Goal: Check status: Check status

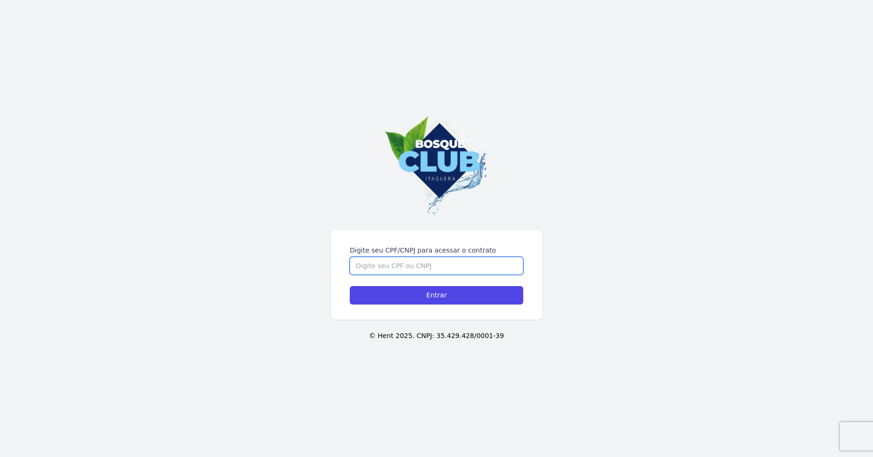
click at [409, 262] on input "Digite seu CPF/CNPJ para acessar o contrato" at bounding box center [437, 266] width 174 height 18
type input "3"
type input "35889198807"
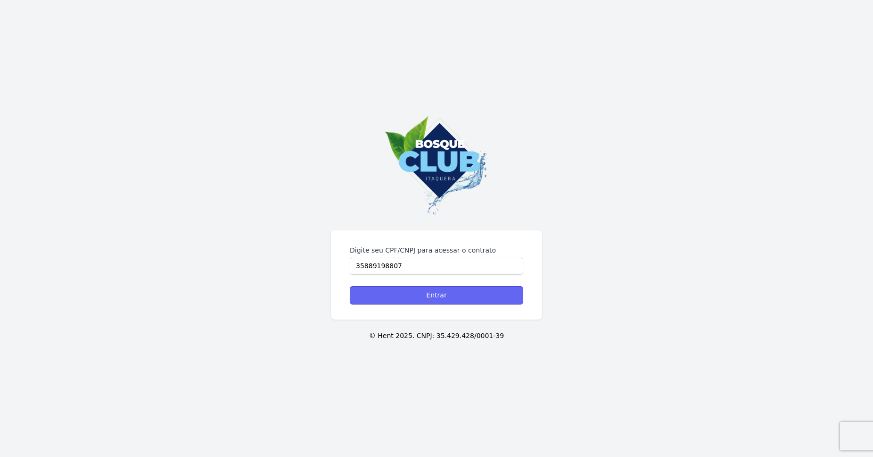
click at [441, 292] on input "Entrar" at bounding box center [437, 295] width 174 height 18
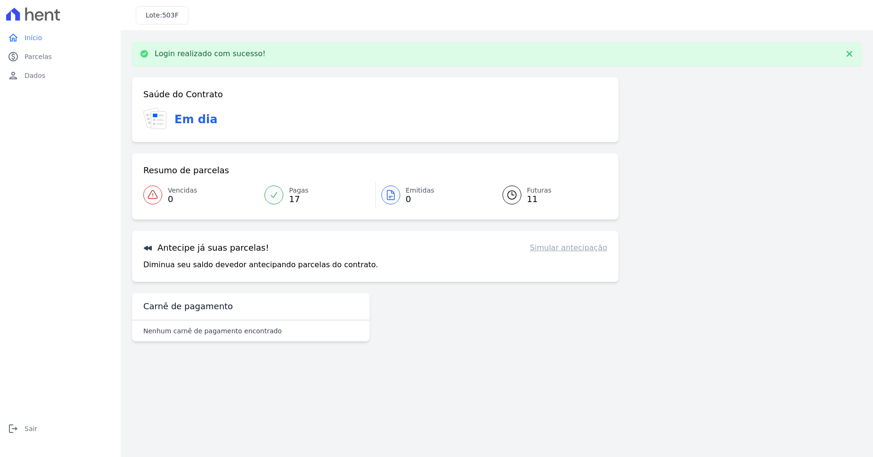
click at [530, 186] on span "Futuras" at bounding box center [539, 190] width 25 height 10
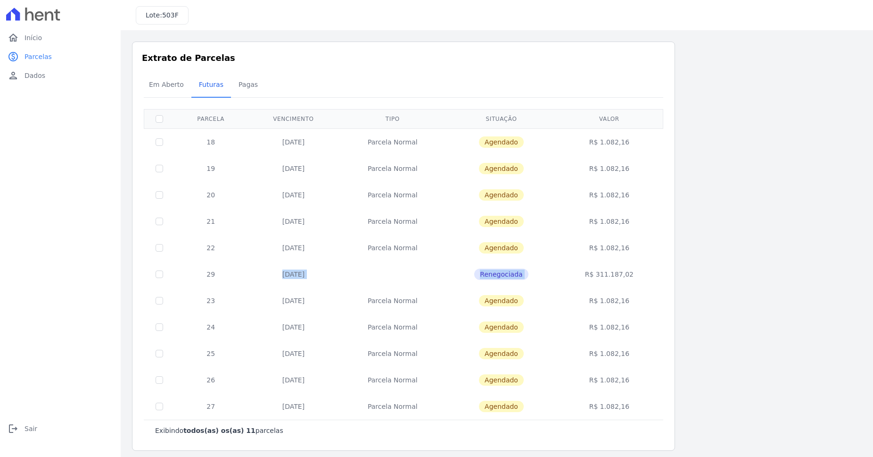
drag, startPoint x: 256, startPoint y: 266, endPoint x: 636, endPoint y: 269, distance: 380.1
click at [636, 269] on tr "29 [DATE] Renegociada R$ 311.187,02" at bounding box center [403, 274] width 519 height 26
click at [637, 270] on td "R$ 311.187,02" at bounding box center [609, 274] width 104 height 26
click at [613, 276] on td "R$ 311.187,02" at bounding box center [609, 274] width 104 height 26
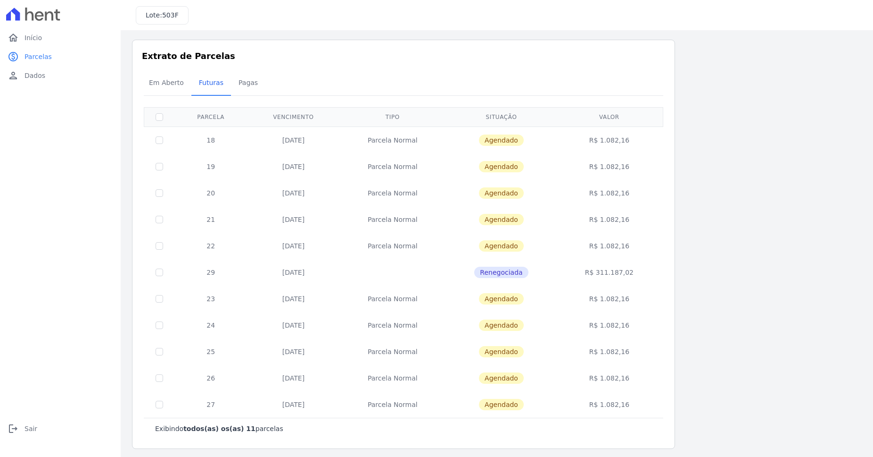
scroll to position [5, 0]
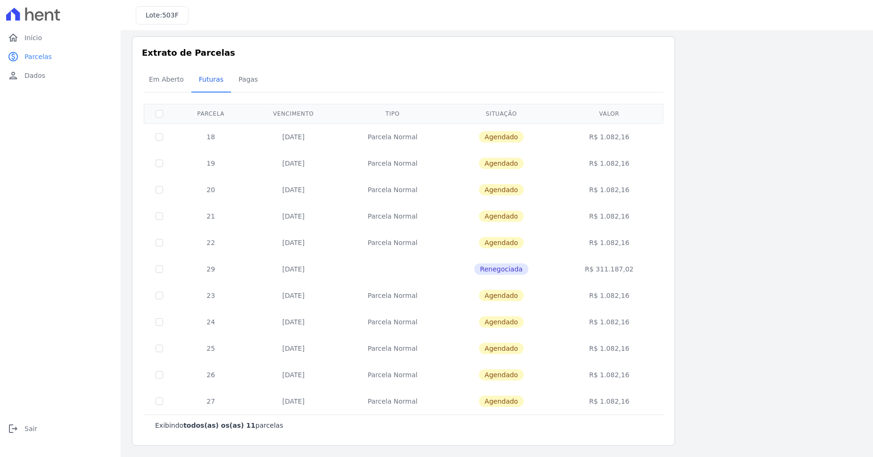
click at [503, 269] on span "Renegociada" at bounding box center [501, 268] width 54 height 11
drag, startPoint x: 264, startPoint y: 134, endPoint x: 427, endPoint y: 397, distance: 309.5
click at [427, 397] on tbody "18 10/09/2025 Parcela Normal Agendado R$ 1.082,16 19 10/10/2025 Parcela Normal …" at bounding box center [403, 268] width 519 height 291
click at [441, 398] on td "Parcela Normal" at bounding box center [393, 401] width 106 height 26
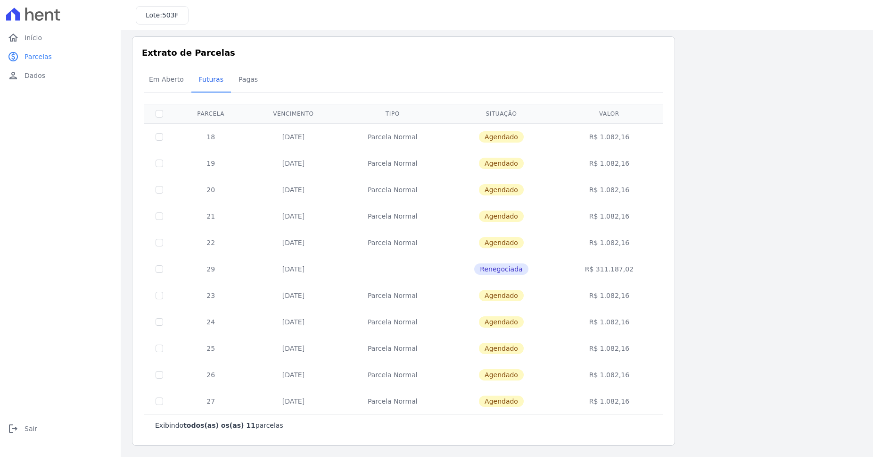
scroll to position [0, 0]
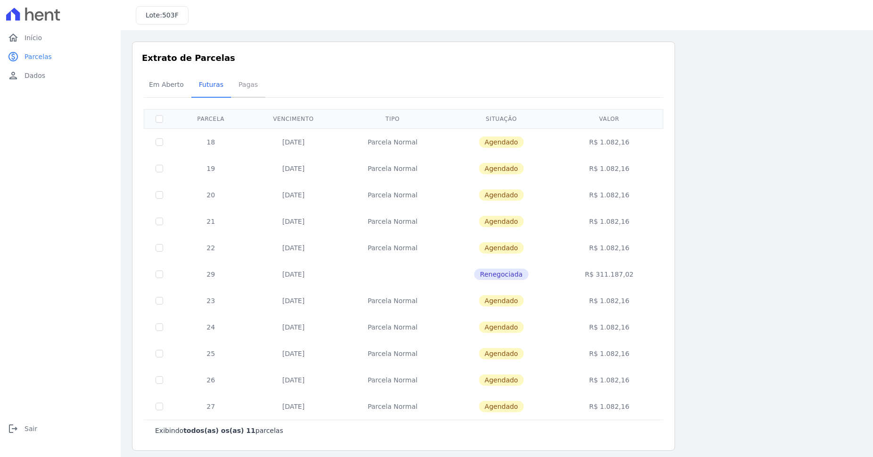
click at [243, 78] on span "Pagas" at bounding box center [248, 84] width 31 height 19
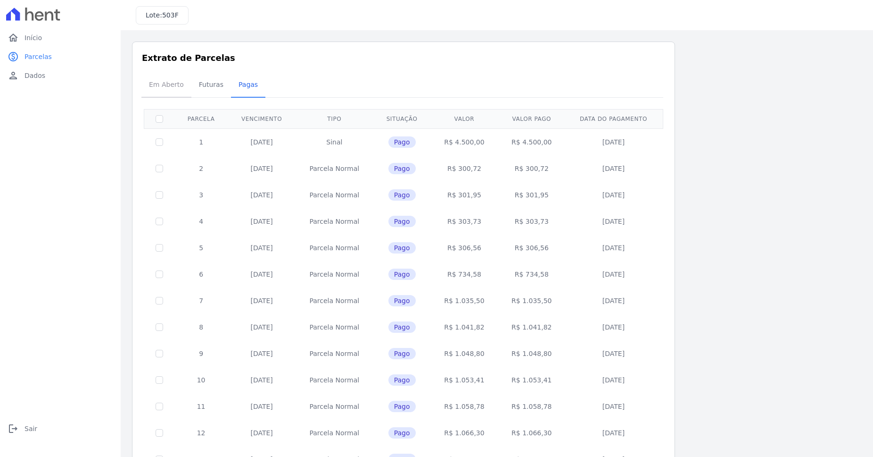
click at [158, 85] on span "Em Aberto" at bounding box center [166, 84] width 46 height 19
